Goal: Transaction & Acquisition: Purchase product/service

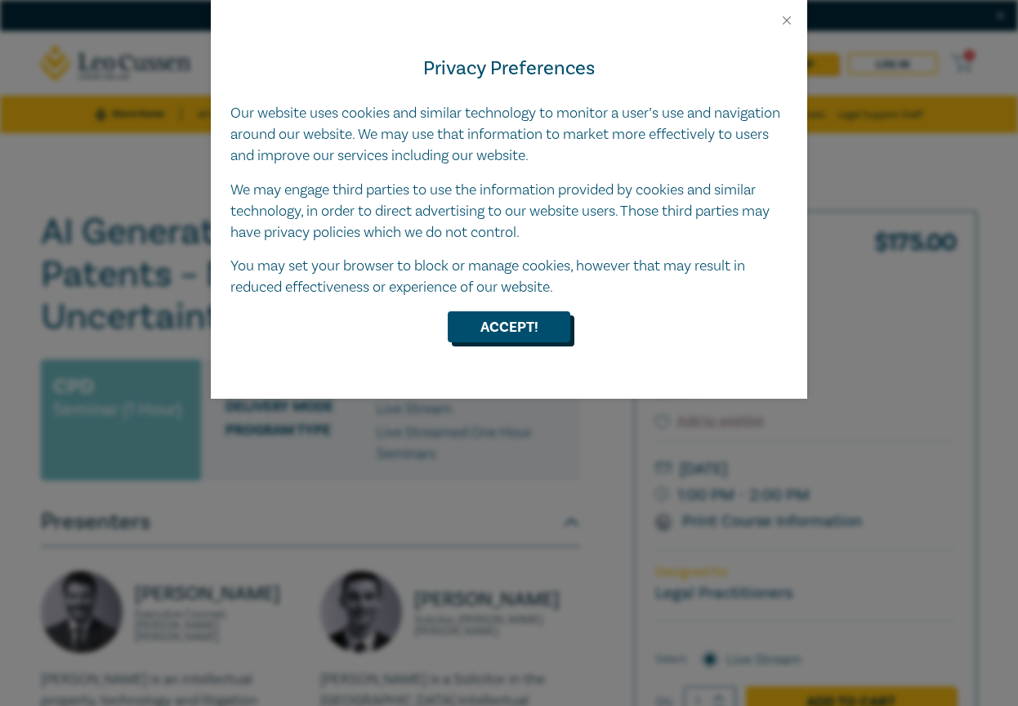
click at [544, 315] on button "Accept!" at bounding box center [509, 326] width 123 height 31
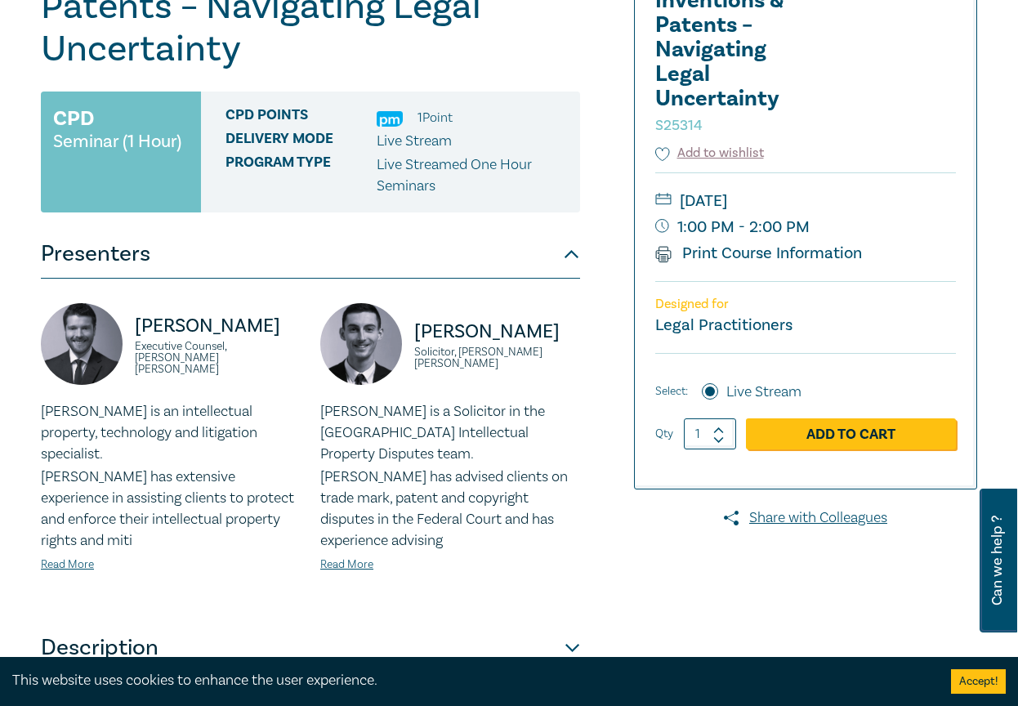
scroll to position [270, 0]
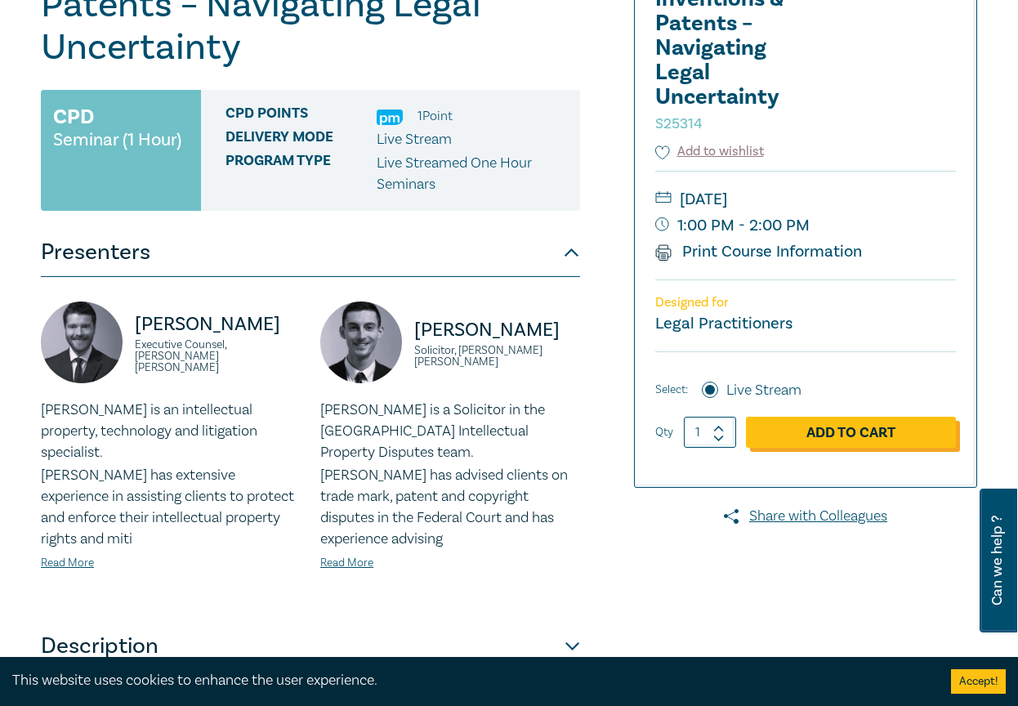
click at [803, 437] on link "Add to Cart" at bounding box center [851, 432] width 210 height 31
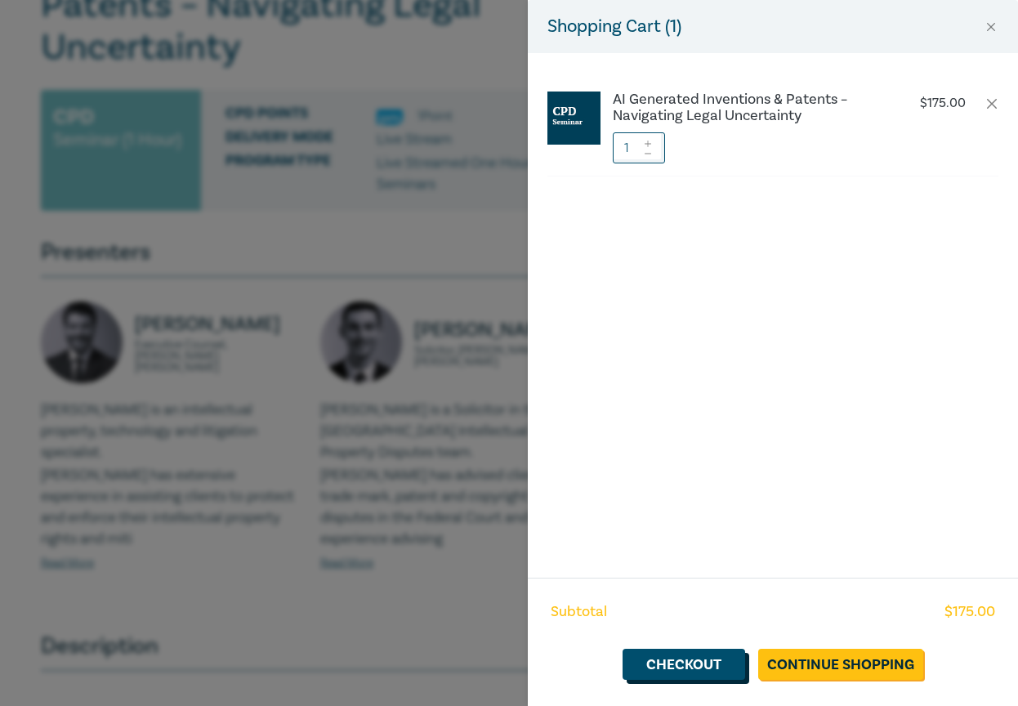
click at [705, 664] on link "Checkout" at bounding box center [684, 664] width 123 height 31
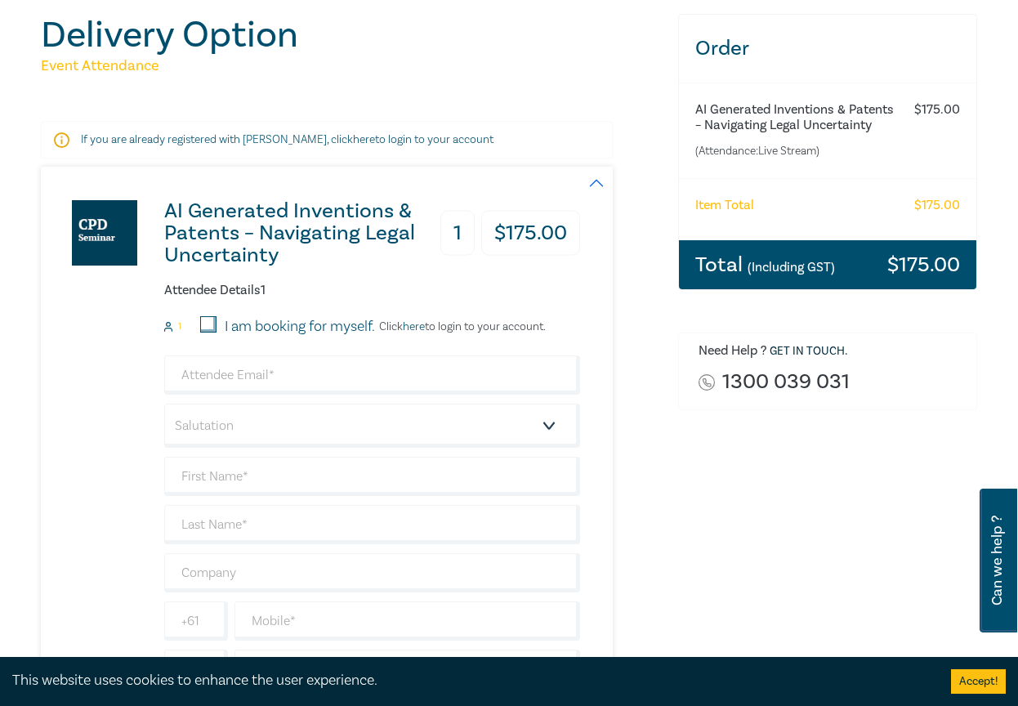
scroll to position [199, 0]
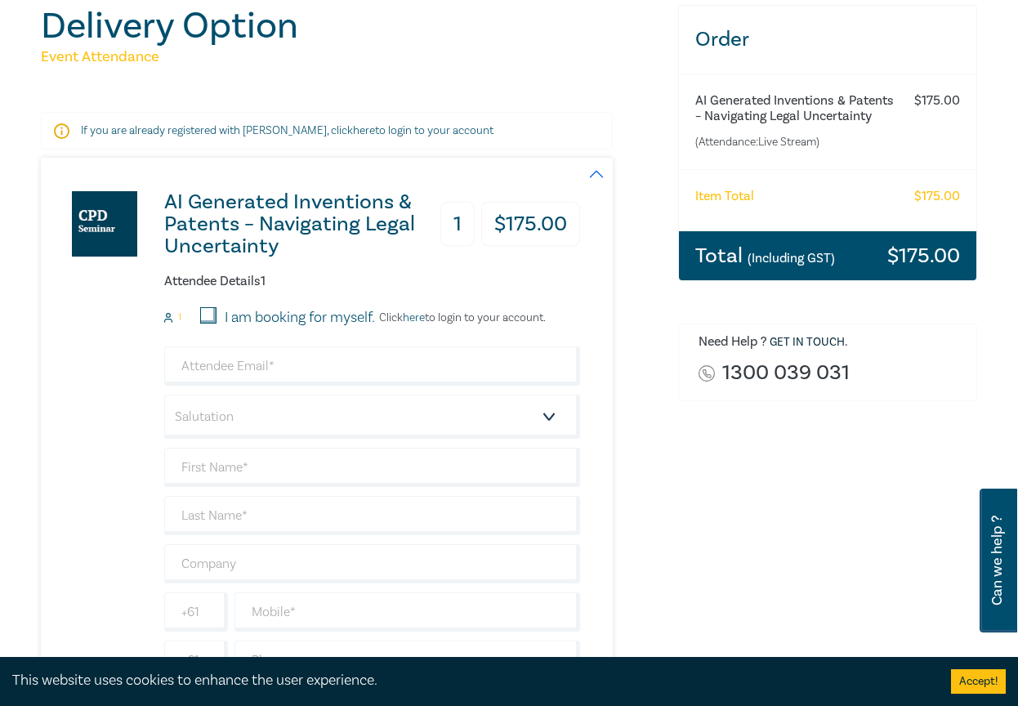
click at [546, 320] on p "Click here to login to your account." at bounding box center [460, 317] width 171 height 13
click at [476, 317] on p "Click here to login to your account." at bounding box center [460, 317] width 171 height 13
click at [214, 314] on input "I am booking for myself." at bounding box center [208, 315] width 16 height 16
checkbox input "true"
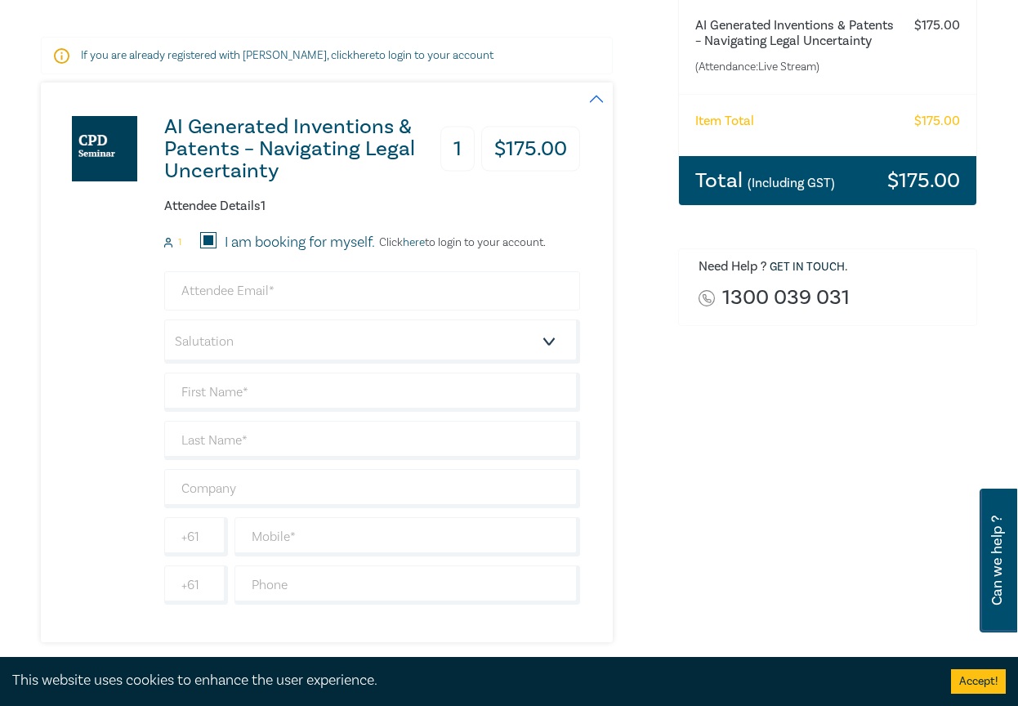
scroll to position [280, 0]
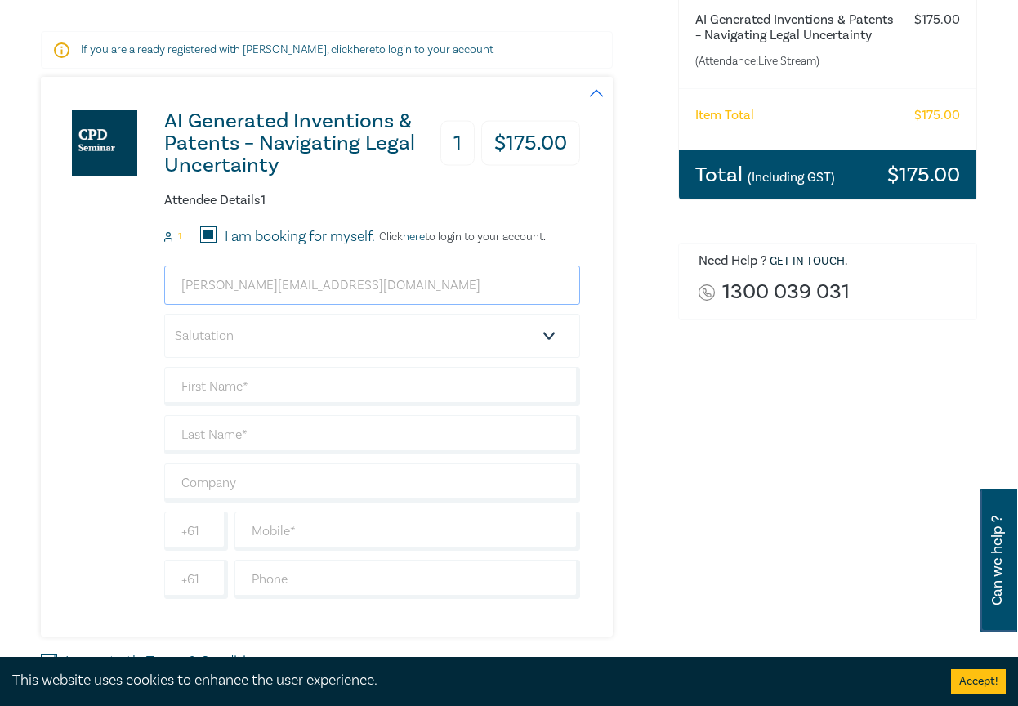
type input "[PERSON_NAME][EMAIL_ADDRESS][DOMAIN_NAME]"
select select "Other"
type input "S"
type input "[PERSON_NAME]"
type input "LGM Advisors"
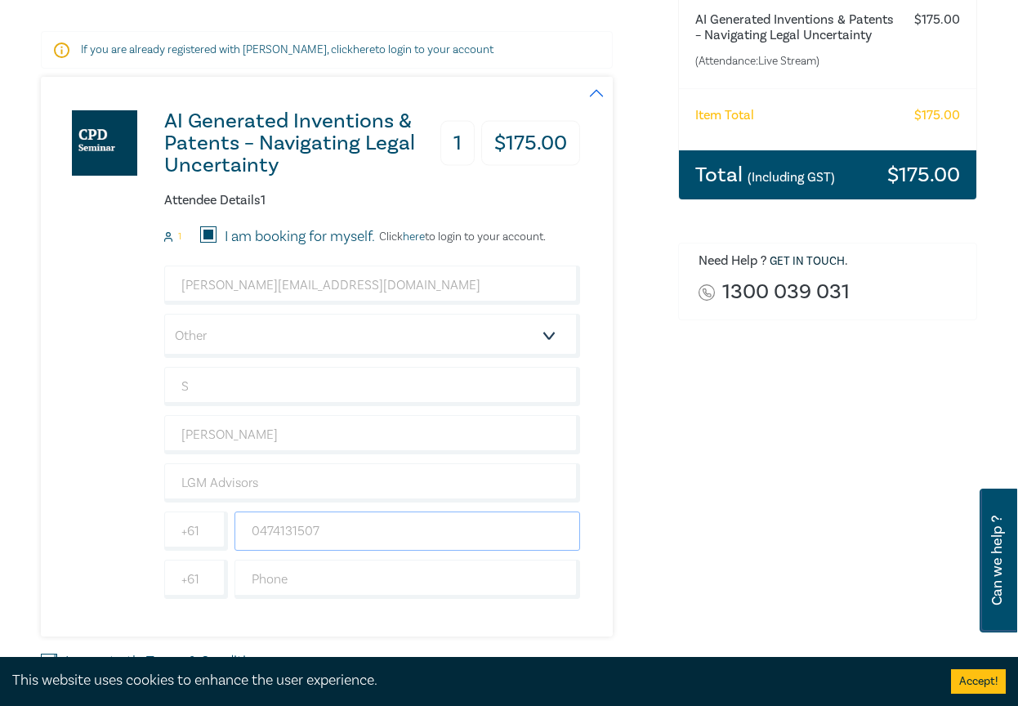
type input "0474131507"
click at [623, 483] on div "AI Generated Inventions & Patents – Navigating Legal Uncertainty 1 $ 175.00 Att…" at bounding box center [350, 357] width 618 height 560
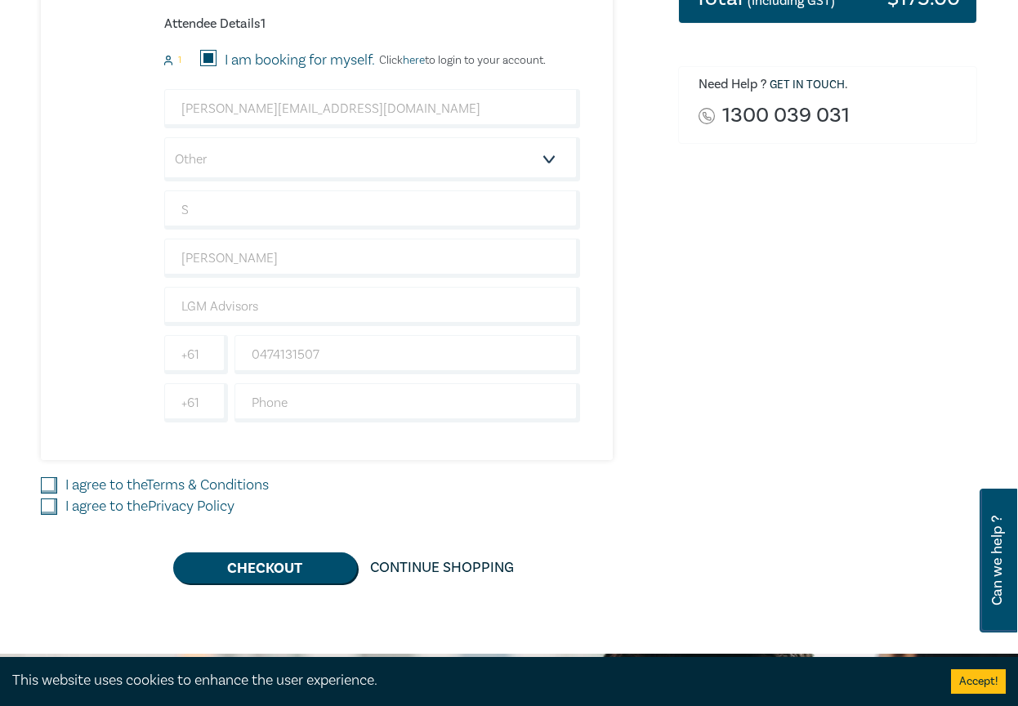
scroll to position [457, 0]
click at [265, 490] on link "Terms & Conditions" at bounding box center [207, 484] width 123 height 19
click at [57, 490] on input "I agree to the Terms & Conditions" at bounding box center [49, 485] width 16 height 16
checkbox input "true"
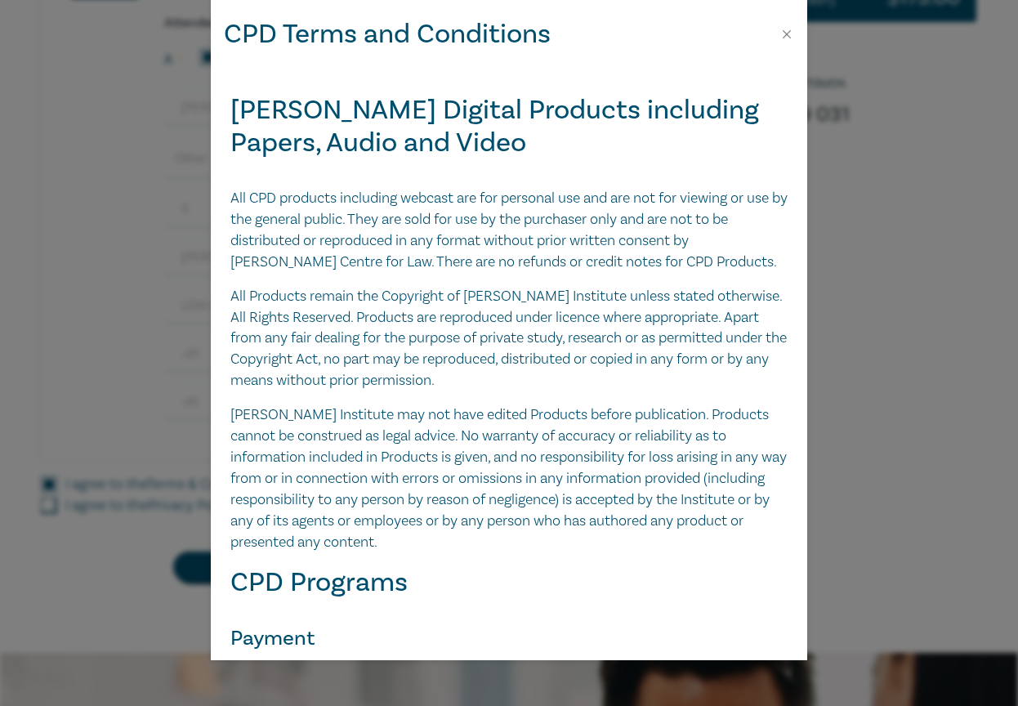
click at [183, 510] on div "CPD Terms and Conditions [PERSON_NAME] Digital Products including Papers, Audio…" at bounding box center [509, 353] width 1018 height 706
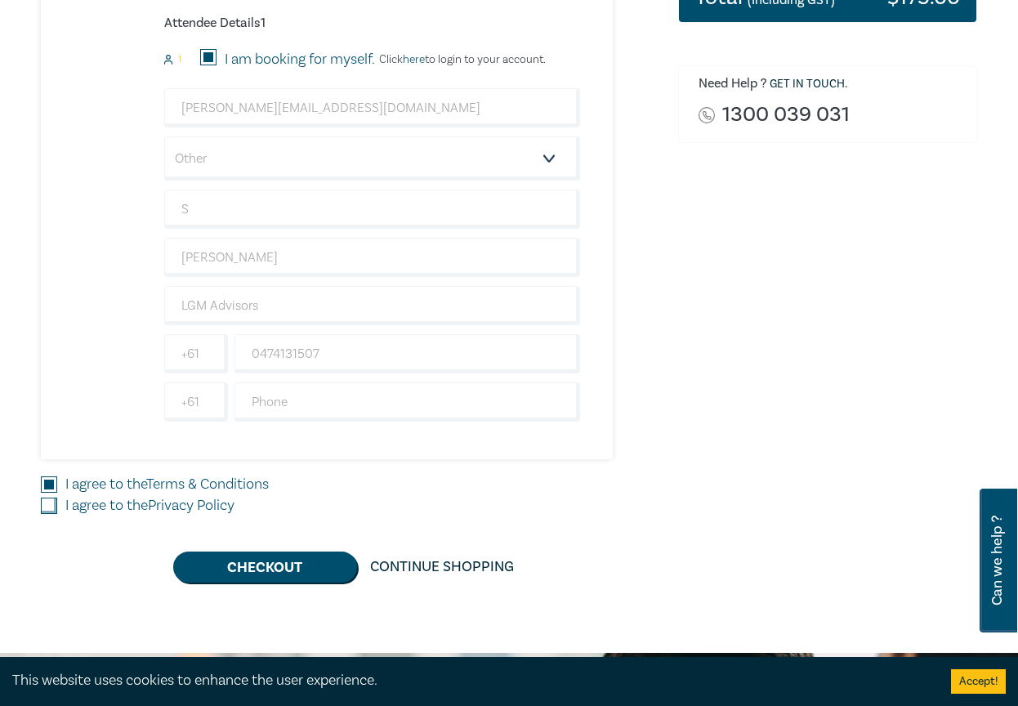
click at [177, 506] on link "Privacy Policy" at bounding box center [191, 505] width 87 height 19
click at [57, 506] on input "I agree to the Privacy Policy" at bounding box center [49, 506] width 16 height 16
checkbox input "true"
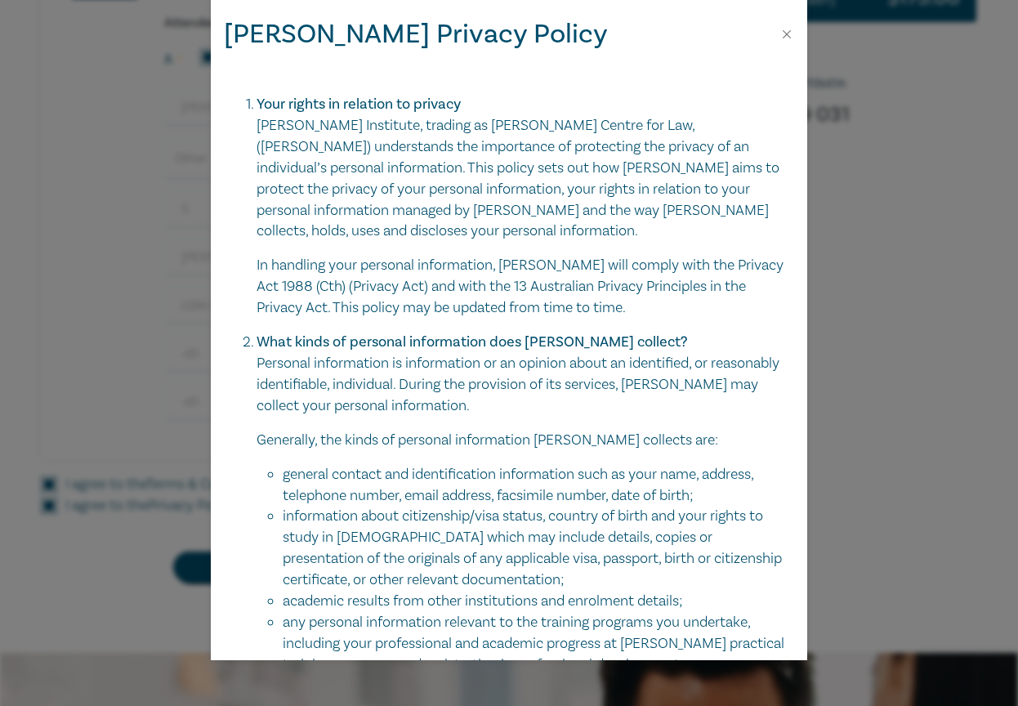
click at [147, 557] on div "[PERSON_NAME] Privacy Policy Your rights in relation to privacy [PERSON_NAME][G…" at bounding box center [509, 353] width 1018 height 706
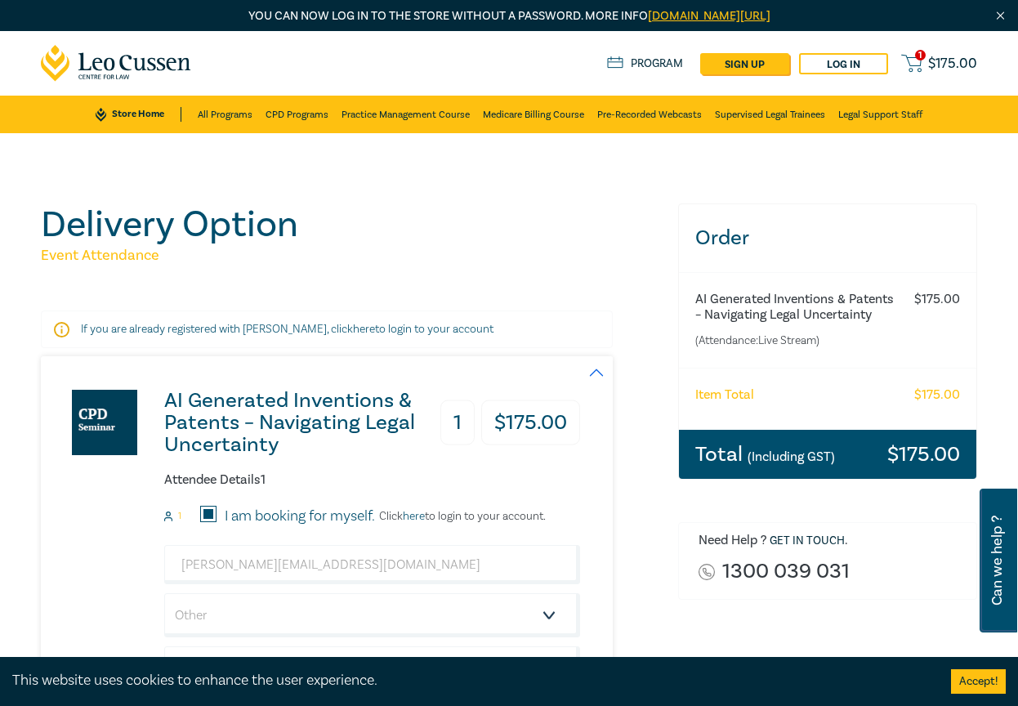
scroll to position [0, 0]
click at [828, 62] on link "Log in" at bounding box center [843, 63] width 89 height 21
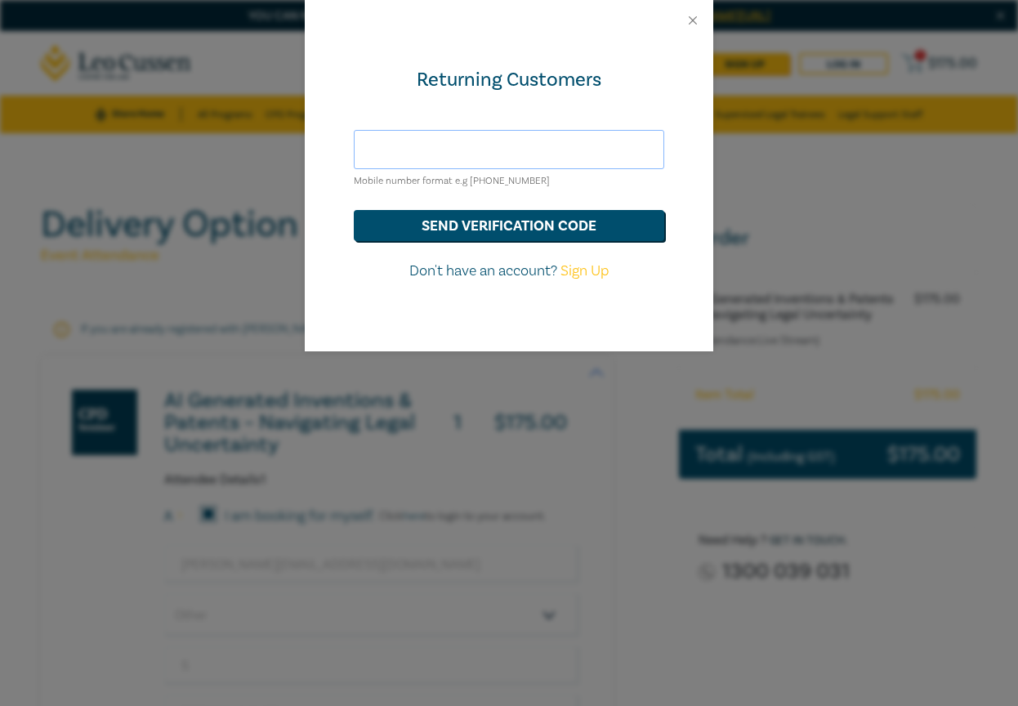
click at [596, 156] on input "text" at bounding box center [509, 149] width 311 height 39
type input "s"
type input "[EMAIL_ADDRESS][DOMAIN_NAME]"
click at [530, 235] on button "send verification code" at bounding box center [509, 225] width 311 height 31
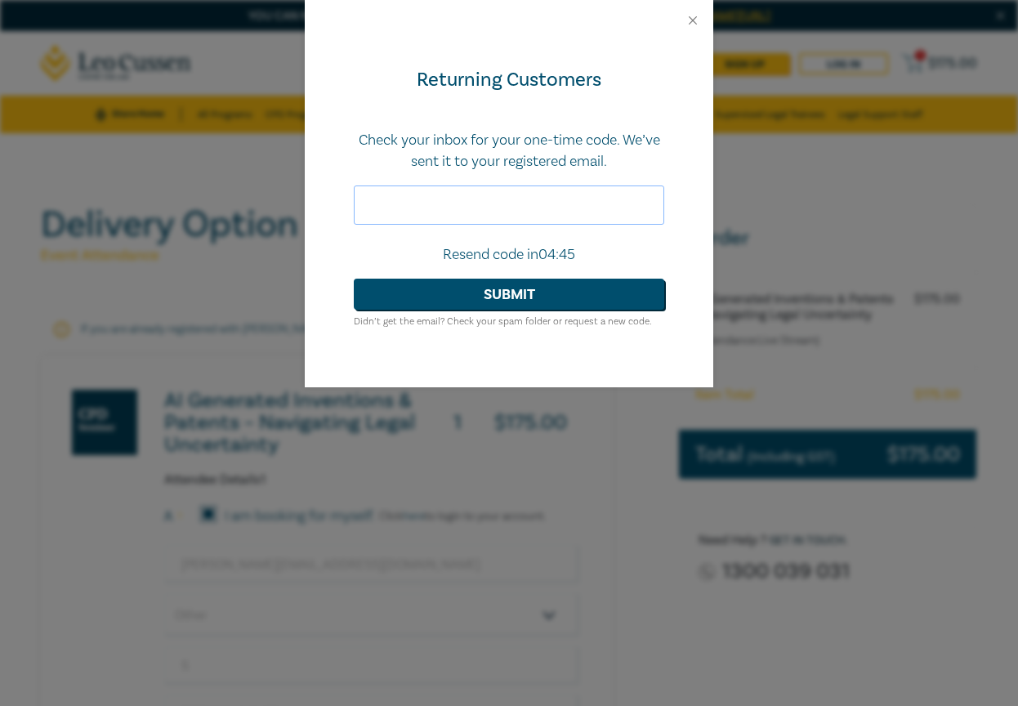
click at [500, 204] on input "text" at bounding box center [509, 205] width 311 height 39
paste input "178292"
type input "178292"
click at [503, 291] on button "Submit" at bounding box center [509, 294] width 311 height 31
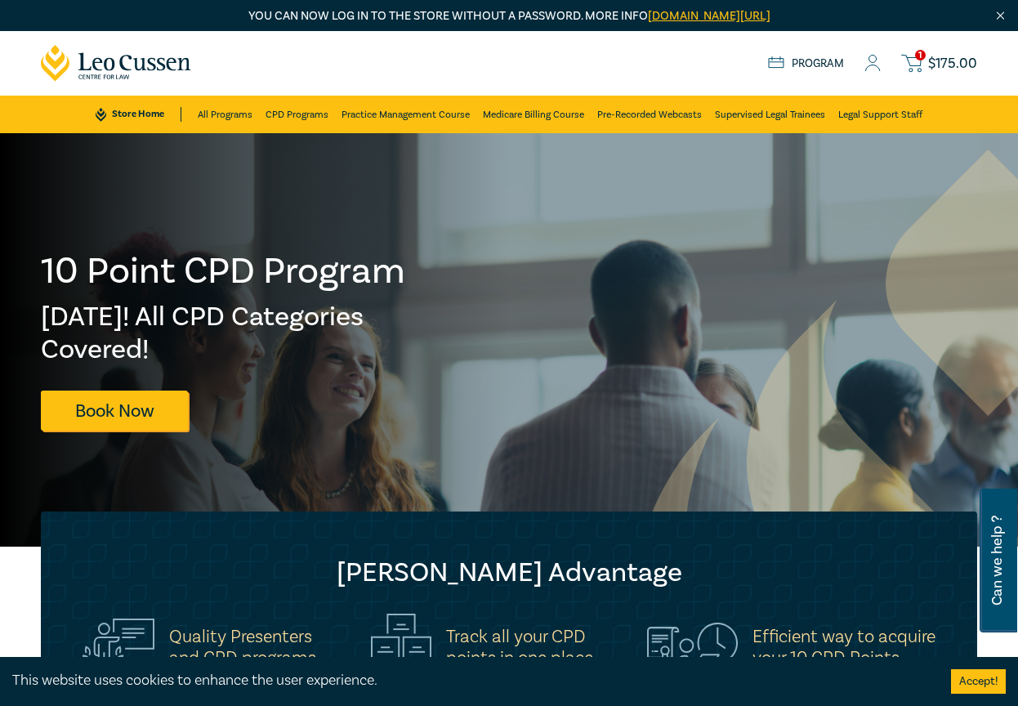
click at [938, 58] on span "$ 175.00" at bounding box center [953, 63] width 49 height 15
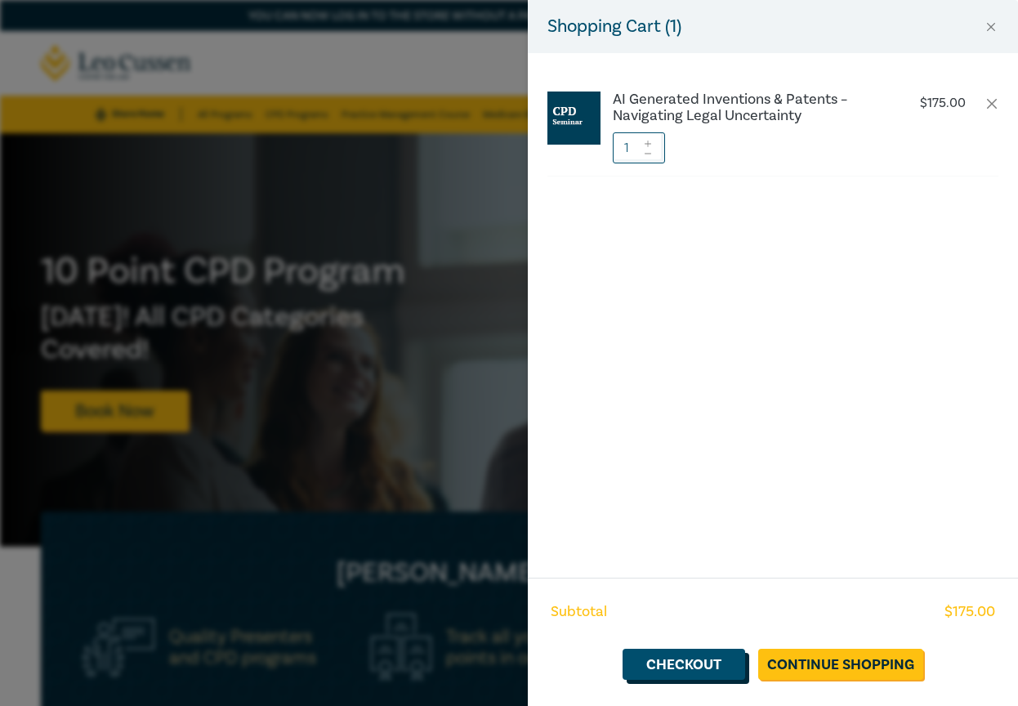
click at [699, 671] on link "Checkout" at bounding box center [684, 664] width 123 height 31
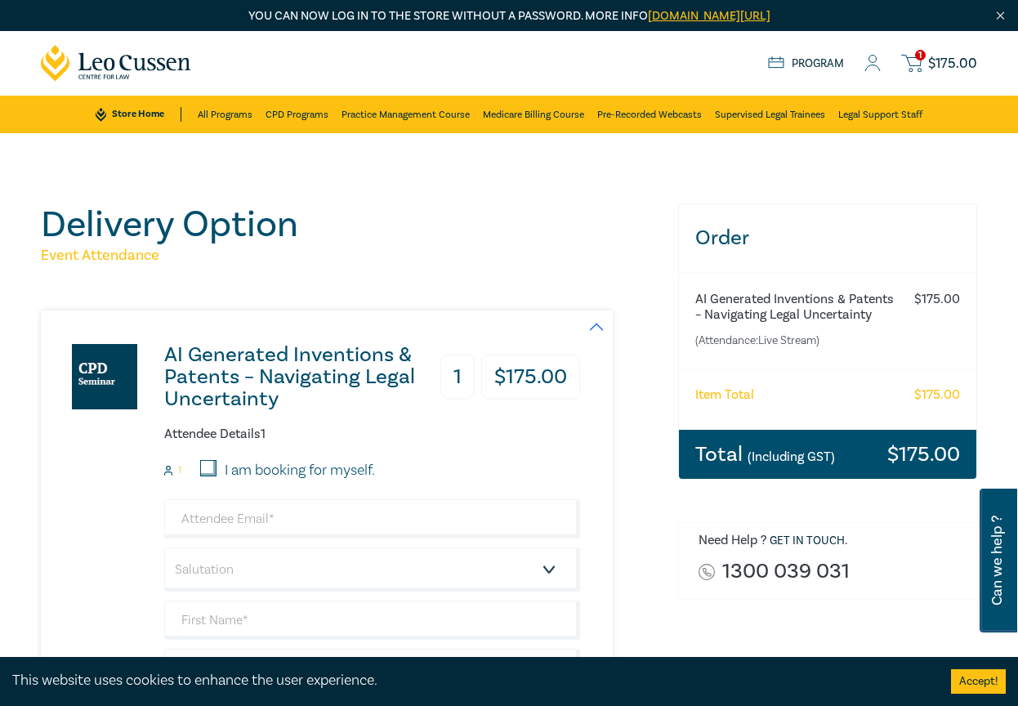
click at [365, 477] on label "I am booking for myself." at bounding box center [300, 470] width 150 height 21
click at [217, 477] on input "I am booking for myself." at bounding box center [208, 468] width 16 height 16
checkbox input "true"
type input "[EMAIL_ADDRESS][DOMAIN_NAME]"
type input "Sophie"
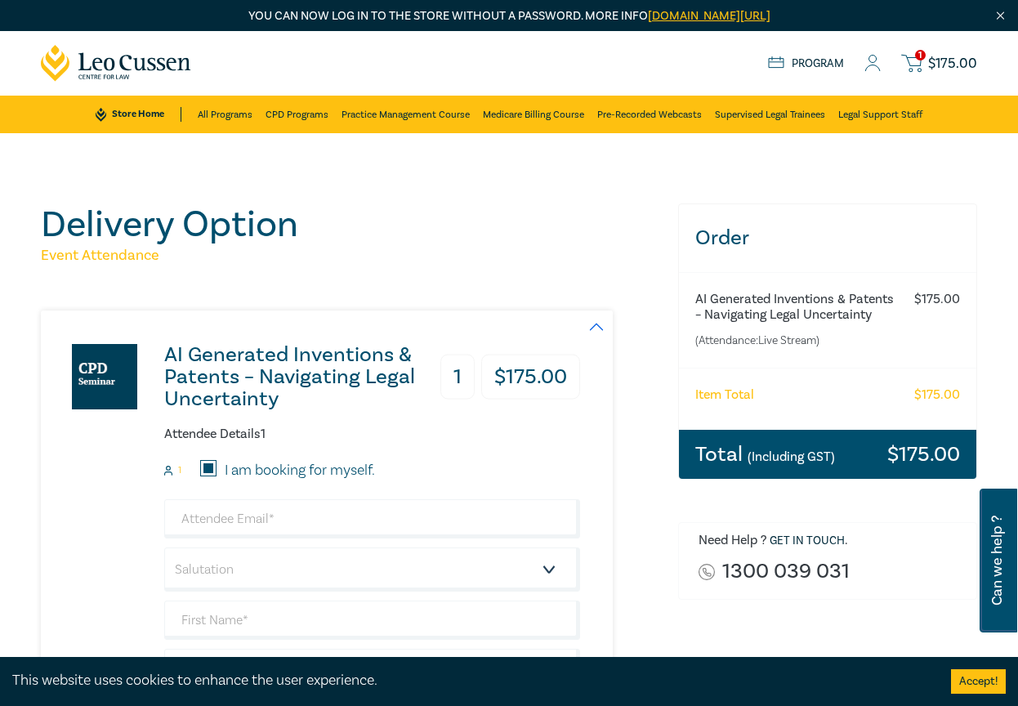
type input "[PERSON_NAME]"
type input "0474131506"
click at [380, 523] on input "[EMAIL_ADDRESS][DOMAIN_NAME]" at bounding box center [372, 518] width 416 height 39
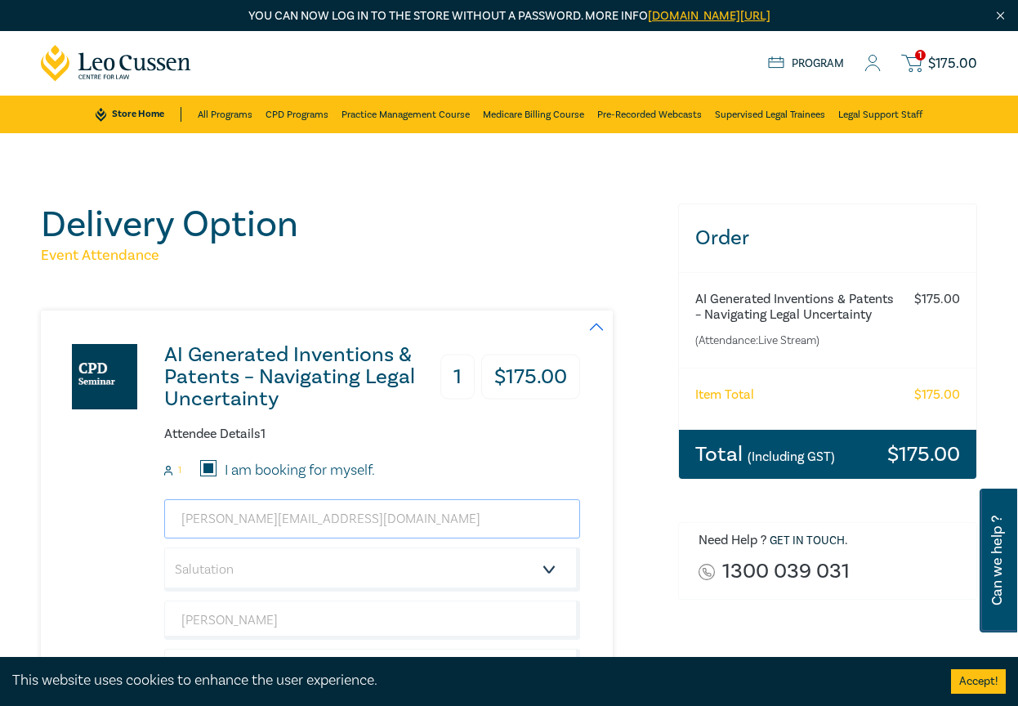
type input "[PERSON_NAME][EMAIL_ADDRESS][DOMAIN_NAME]"
click at [468, 459] on div "Attendee Details 1 1 I am booking for myself. sophie@lgmadvisors.com.au Salutat…" at bounding box center [372, 630] width 416 height 406
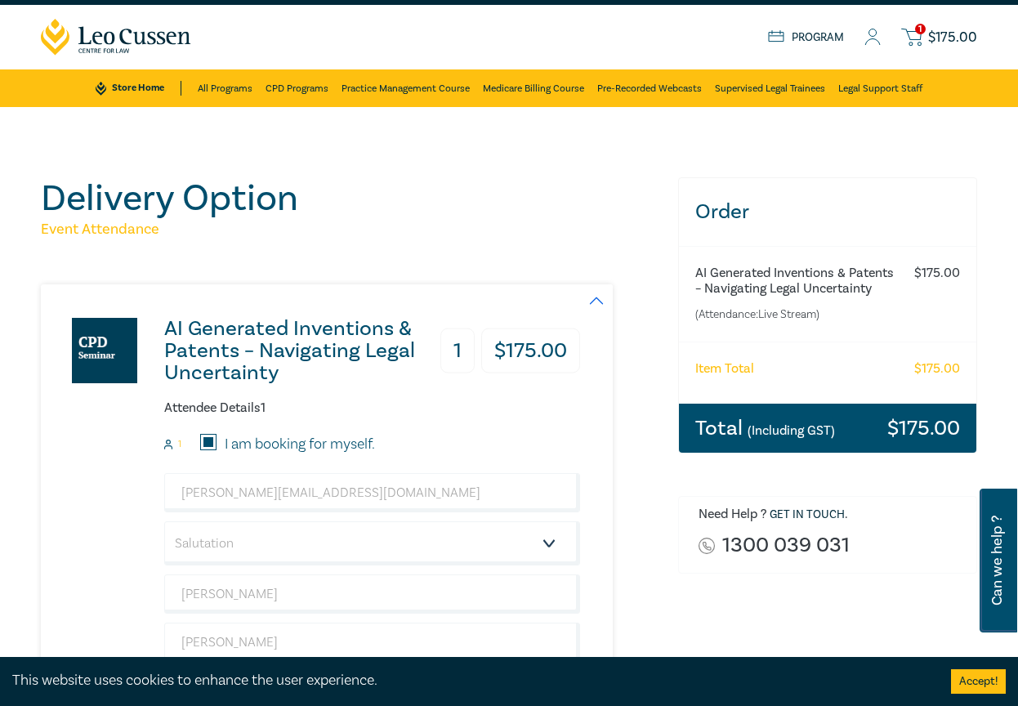
scroll to position [109, 0]
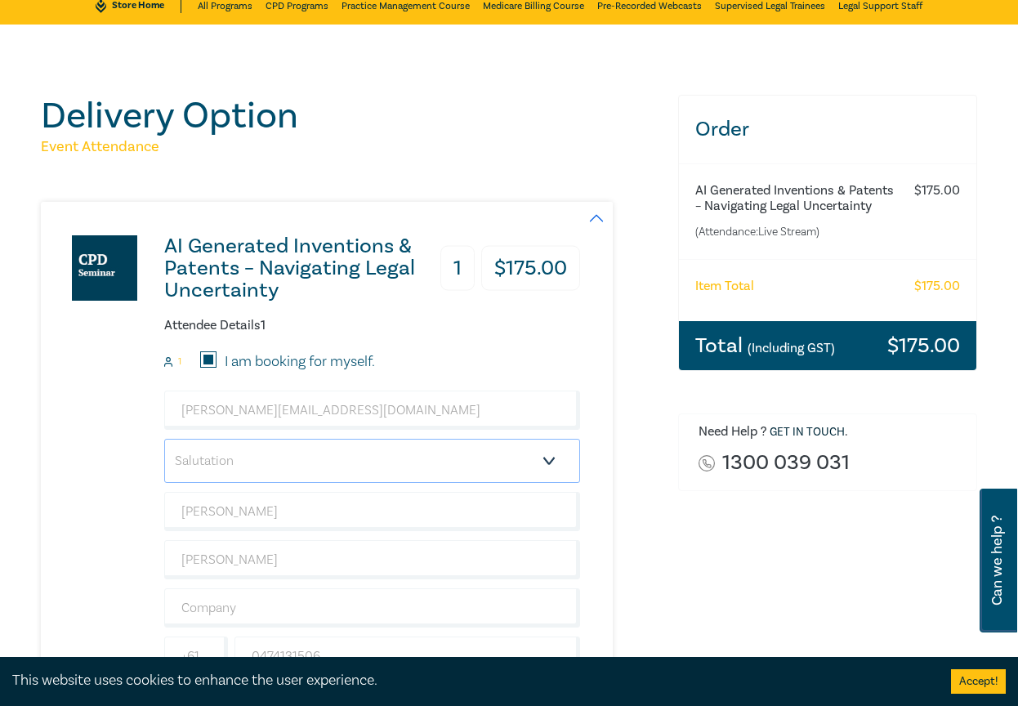
select select "Other"
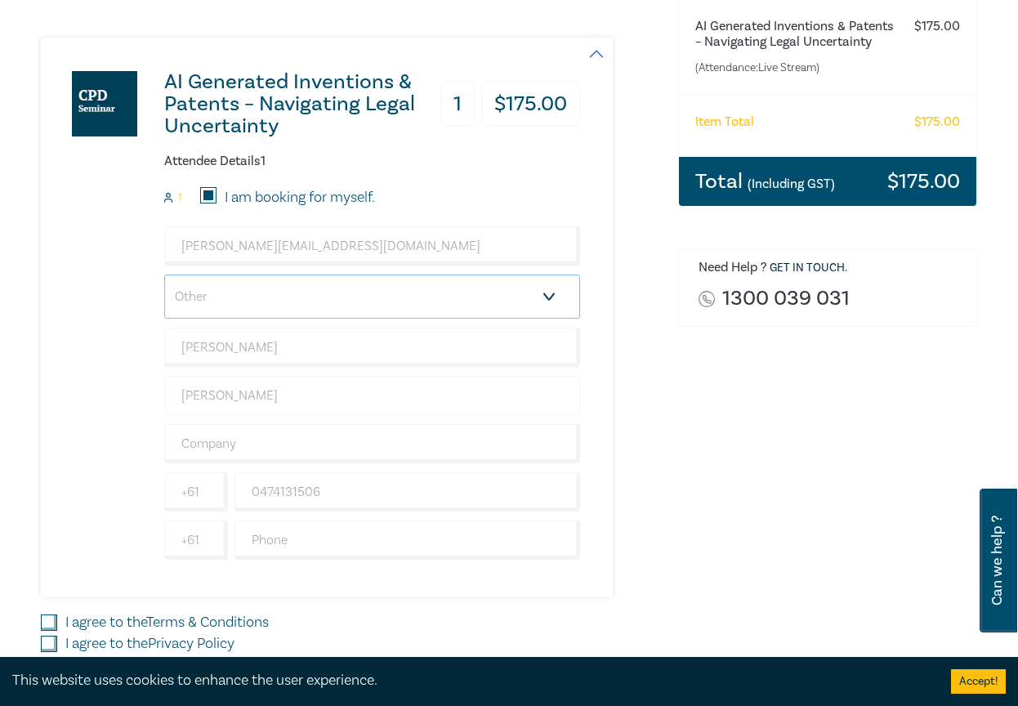
scroll to position [352, 0]
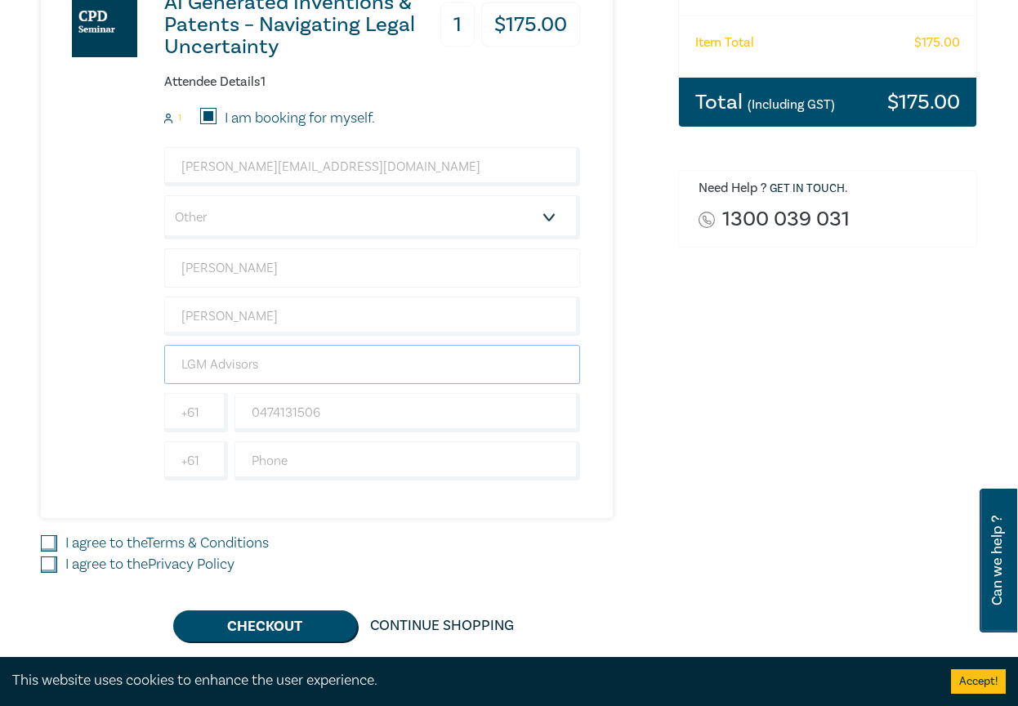
type input "LGM Advisors"
click at [298, 282] on input "Sophie" at bounding box center [372, 267] width 416 height 39
type input "S"
click at [186, 540] on link "Terms & Conditions" at bounding box center [207, 543] width 123 height 19
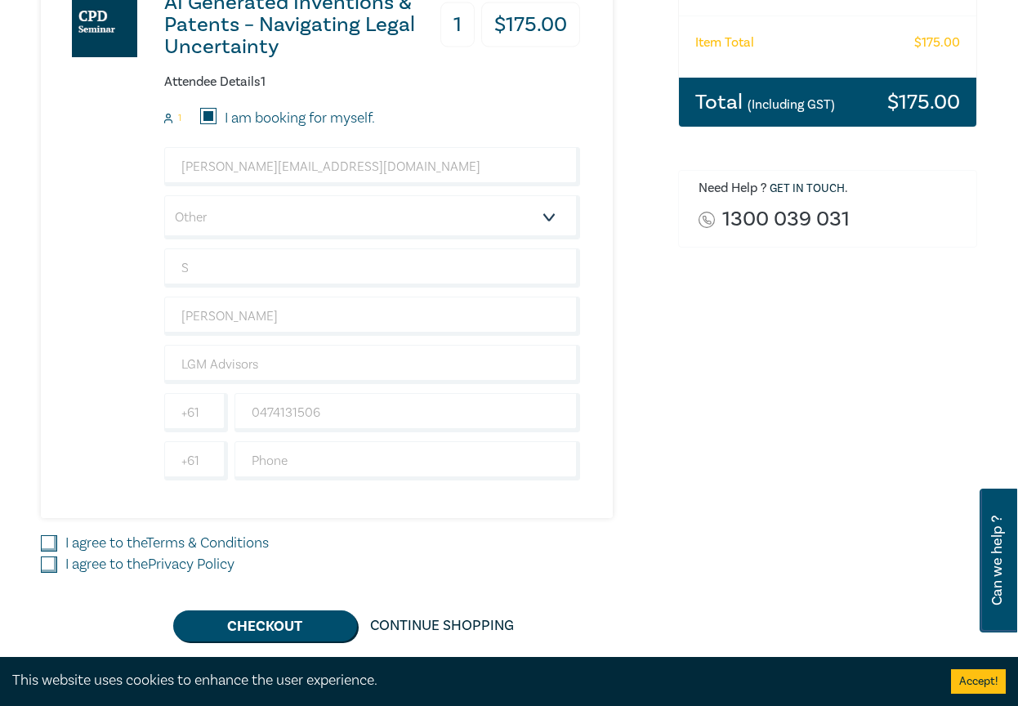
click at [57, 540] on input "I agree to the Terms & Conditions" at bounding box center [49, 543] width 16 height 16
checkbox input "true"
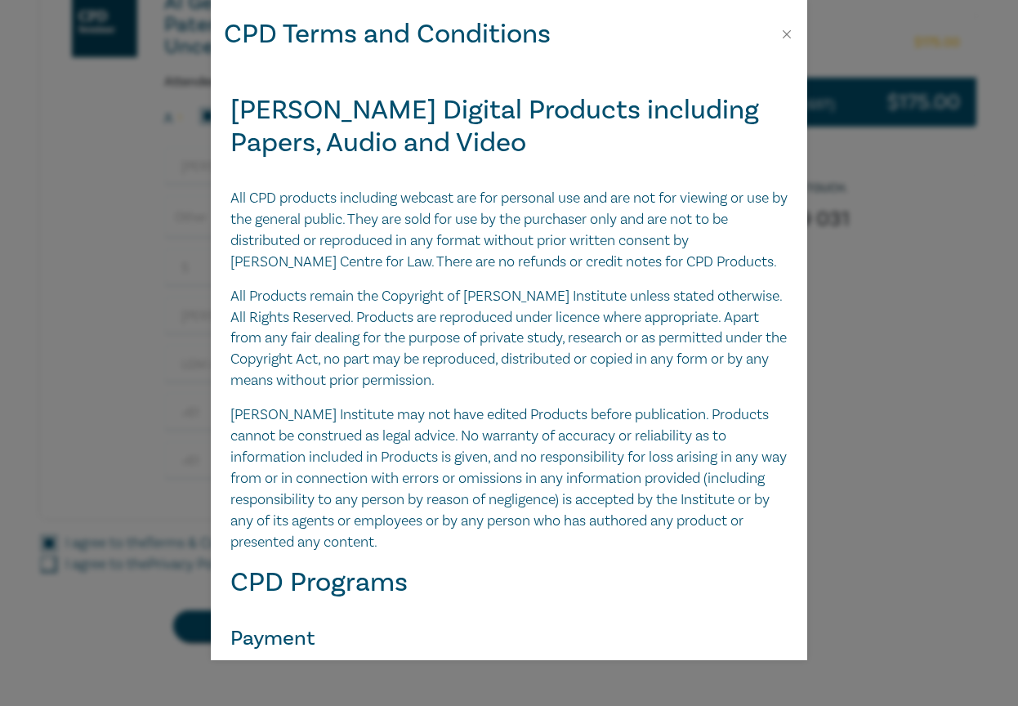
click at [181, 572] on div "CPD Terms and Conditions [PERSON_NAME] Digital Products including Papers, Audio…" at bounding box center [509, 353] width 1018 height 706
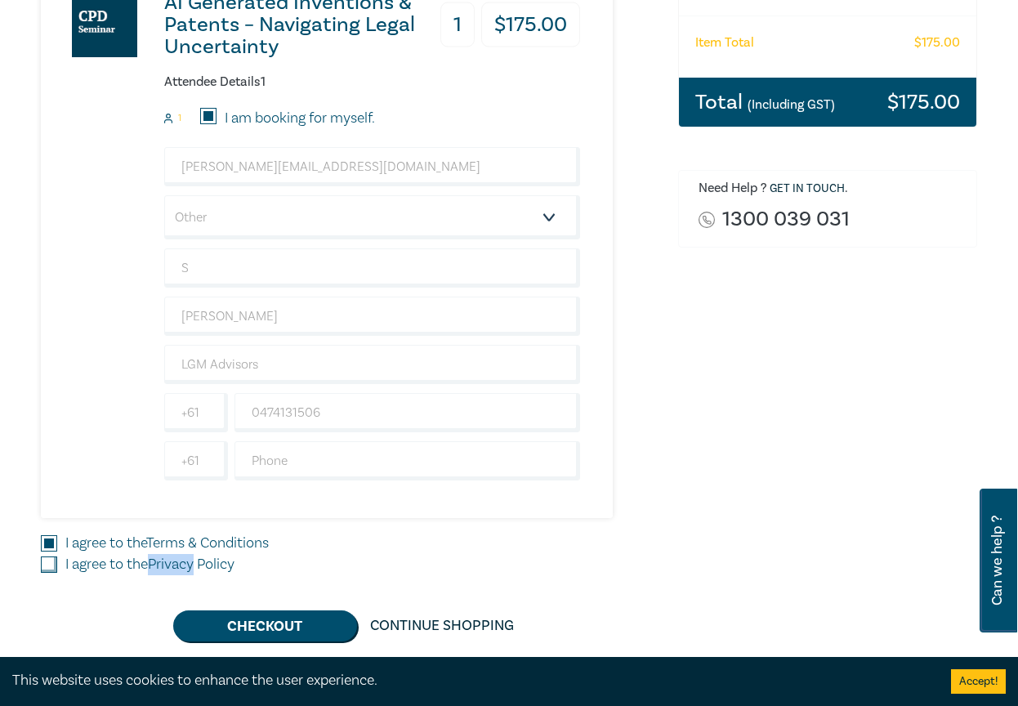
click at [181, 572] on link "Privacy Policy" at bounding box center [191, 564] width 87 height 19
click at [57, 572] on input "I agree to the Privacy Policy" at bounding box center [49, 565] width 16 height 16
checkbox input "true"
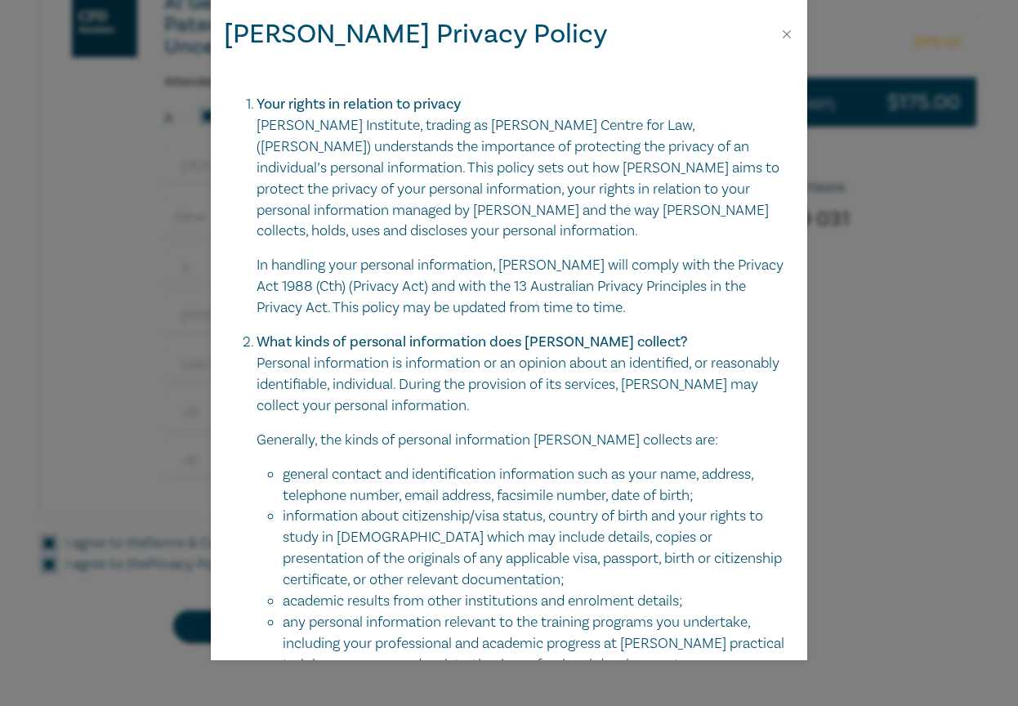
click at [134, 634] on div "[PERSON_NAME] Privacy Policy Your rights in relation to privacy [PERSON_NAME][G…" at bounding box center [509, 353] width 1018 height 706
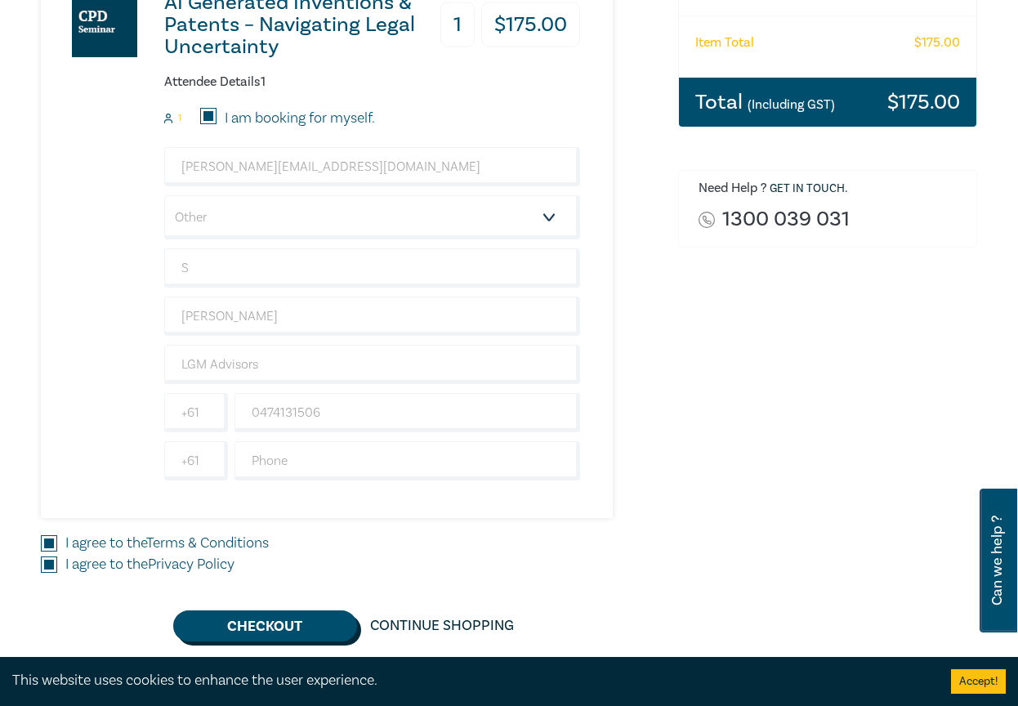
click at [235, 629] on button "Checkout" at bounding box center [265, 626] width 184 height 31
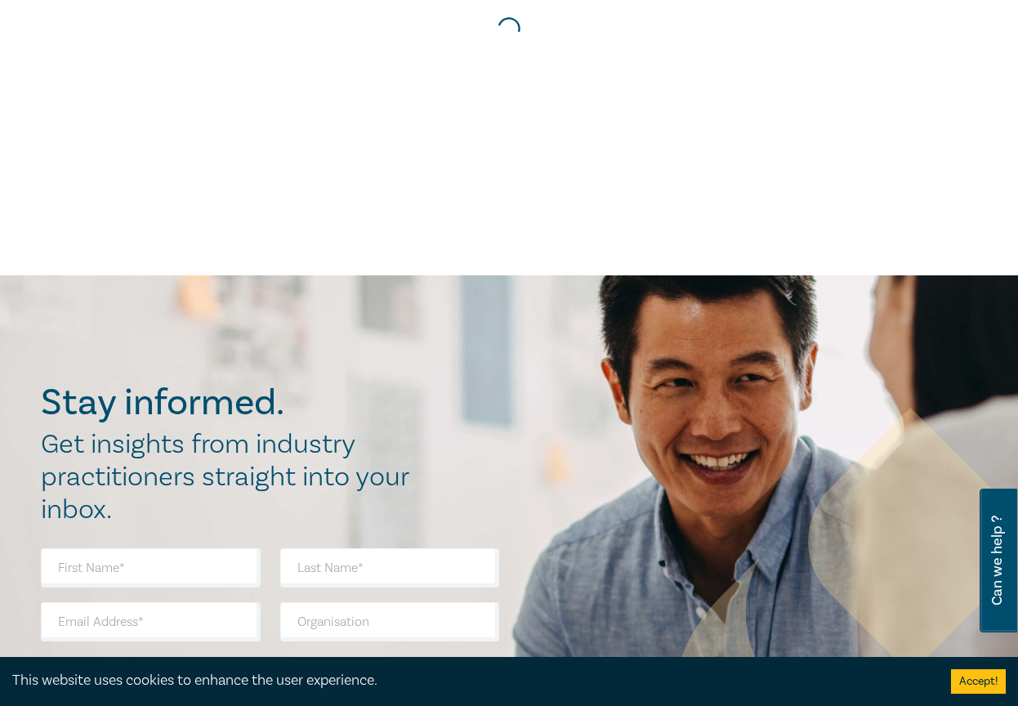
scroll to position [0, 0]
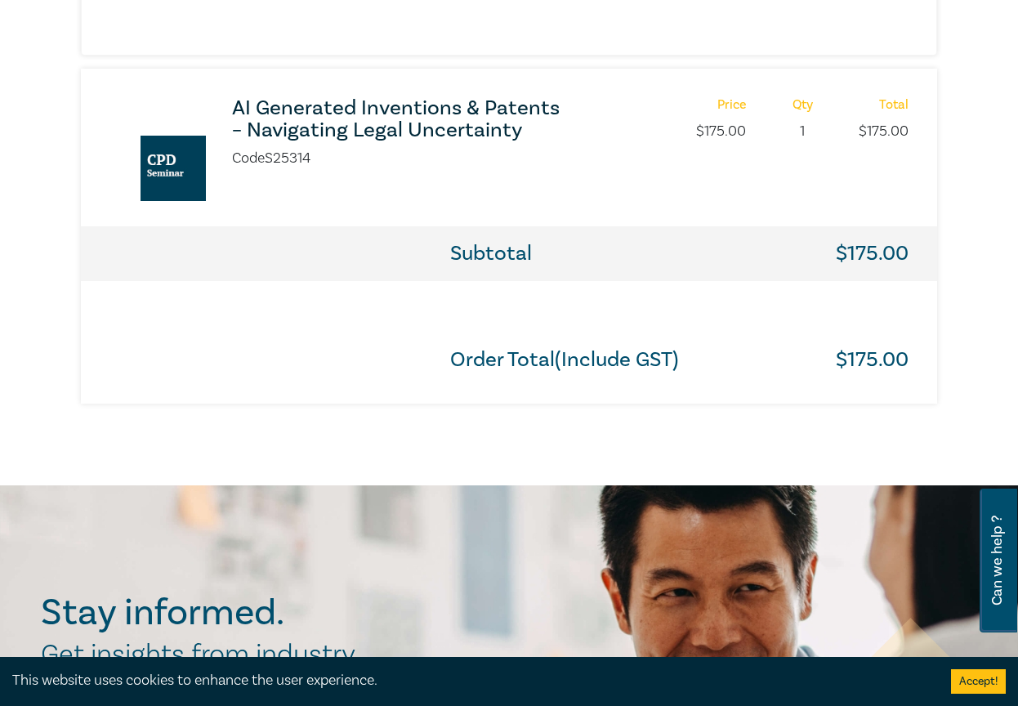
scroll to position [1139, 0]
